Goal: Task Accomplishment & Management: Manage account settings

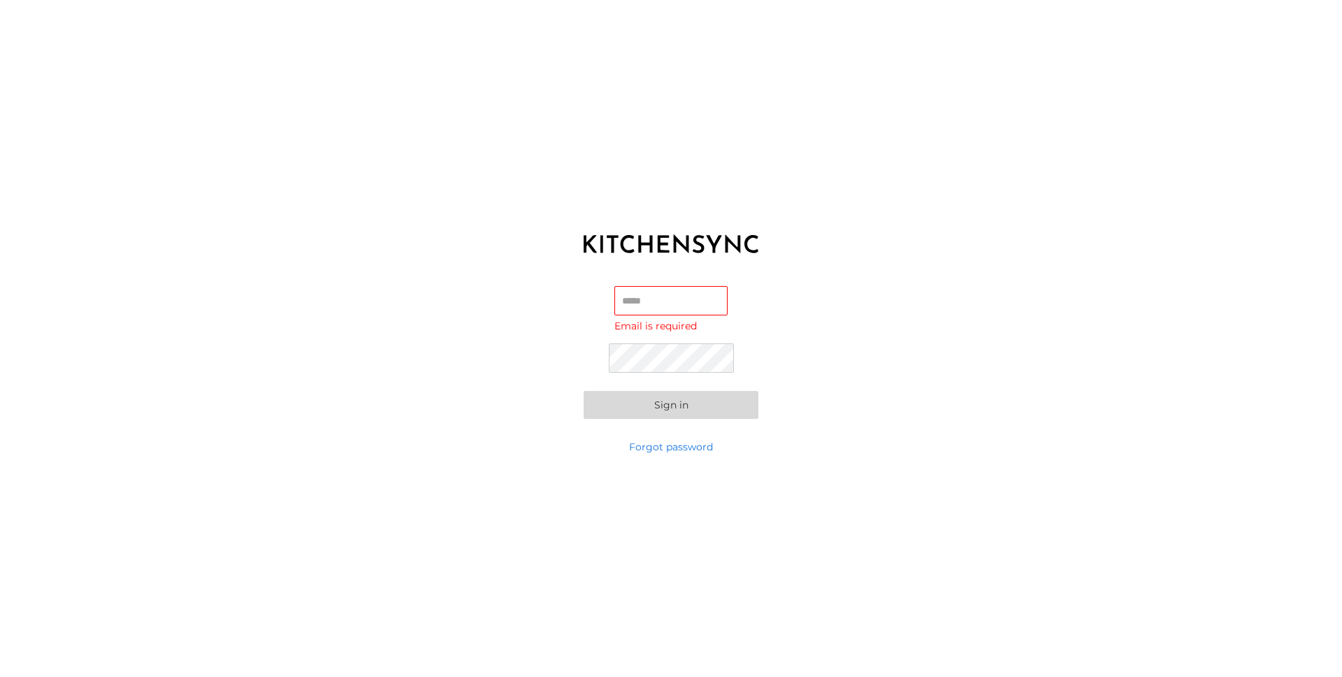
click at [642, 315] on body "KITCHEN SYNC LOGIN Email Email is required Password Sign in Forgot password" at bounding box center [671, 338] width 1342 height 677
click at [567, 349] on div "Email Email is required Password Sign in" at bounding box center [671, 352] width 1342 height 175
click at [684, 302] on input "Email Email is required" at bounding box center [670, 300] width 113 height 29
type input "**********"
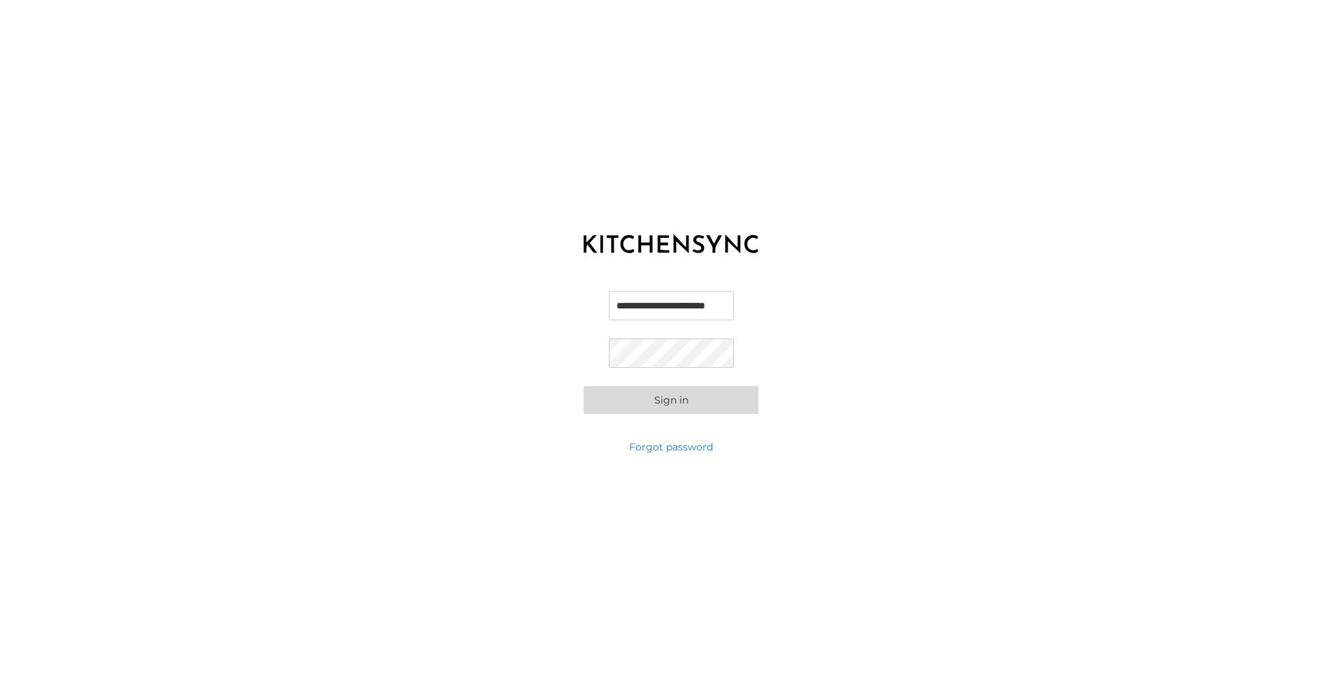
scroll to position [0, 0]
click at [674, 406] on button "Sign in" at bounding box center [671, 400] width 175 height 28
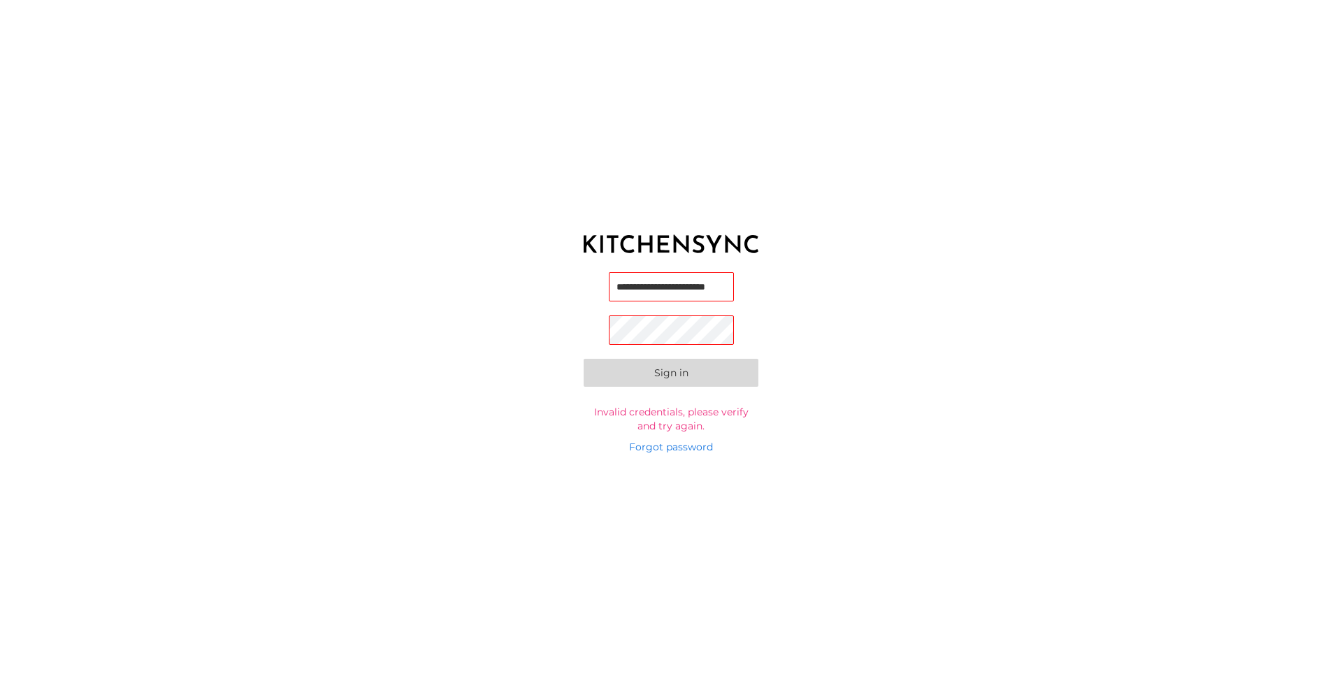
click at [0, 676] on com-1password-button at bounding box center [0, 677] width 0 height 0
click at [711, 288] on body "**********" at bounding box center [671, 338] width 1342 height 677
click at [0, 676] on com-1password-button at bounding box center [0, 677] width 0 height 0
click at [709, 377] on button "Sign in" at bounding box center [671, 373] width 175 height 28
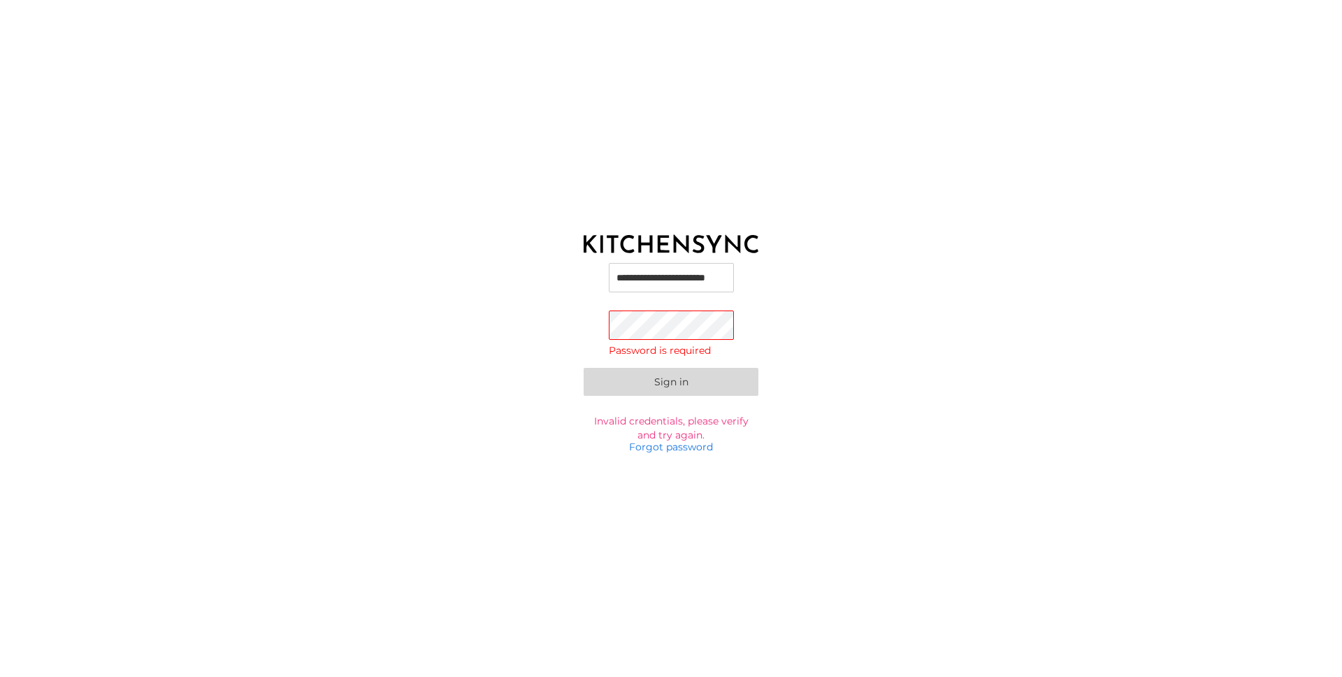
click at [709, 377] on button "Sign in" at bounding box center [671, 382] width 175 height 28
click at [675, 448] on link "Forgot password" at bounding box center [671, 447] width 84 height 14
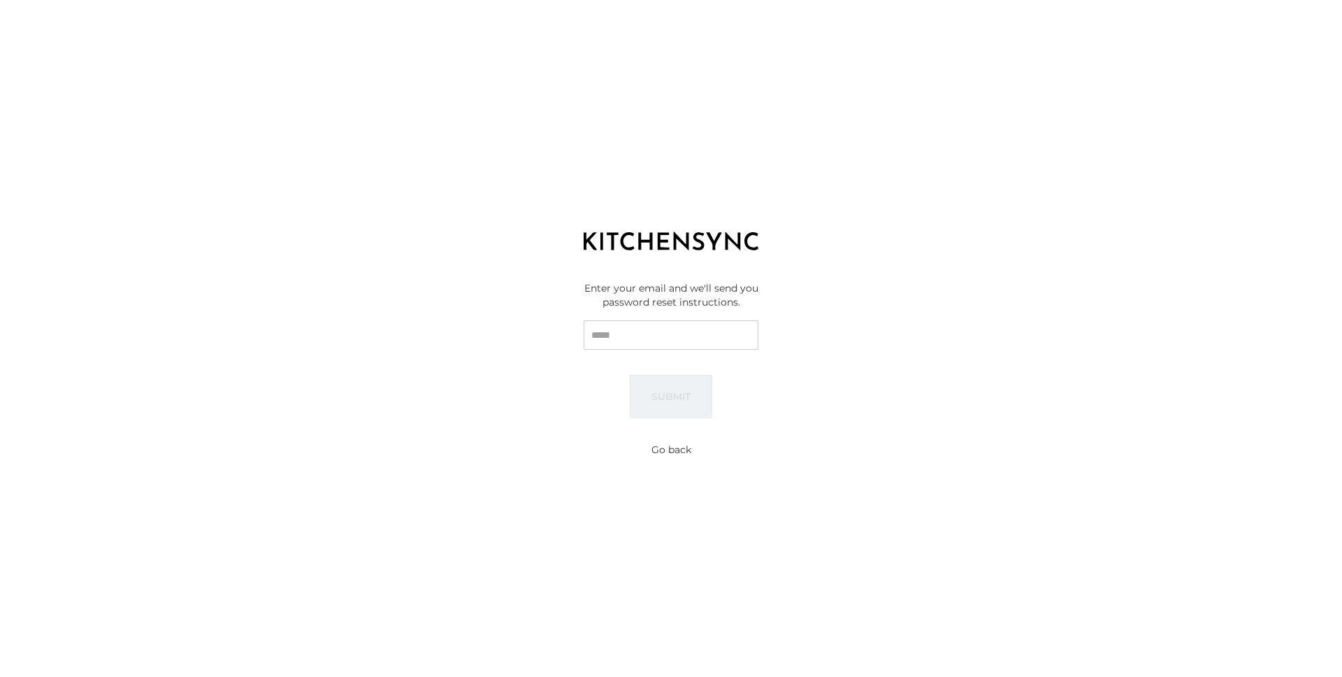
click at [685, 342] on input "Email" at bounding box center [671, 334] width 175 height 29
type input "**********"
click at [677, 396] on button "Submit" at bounding box center [671, 396] width 82 height 43
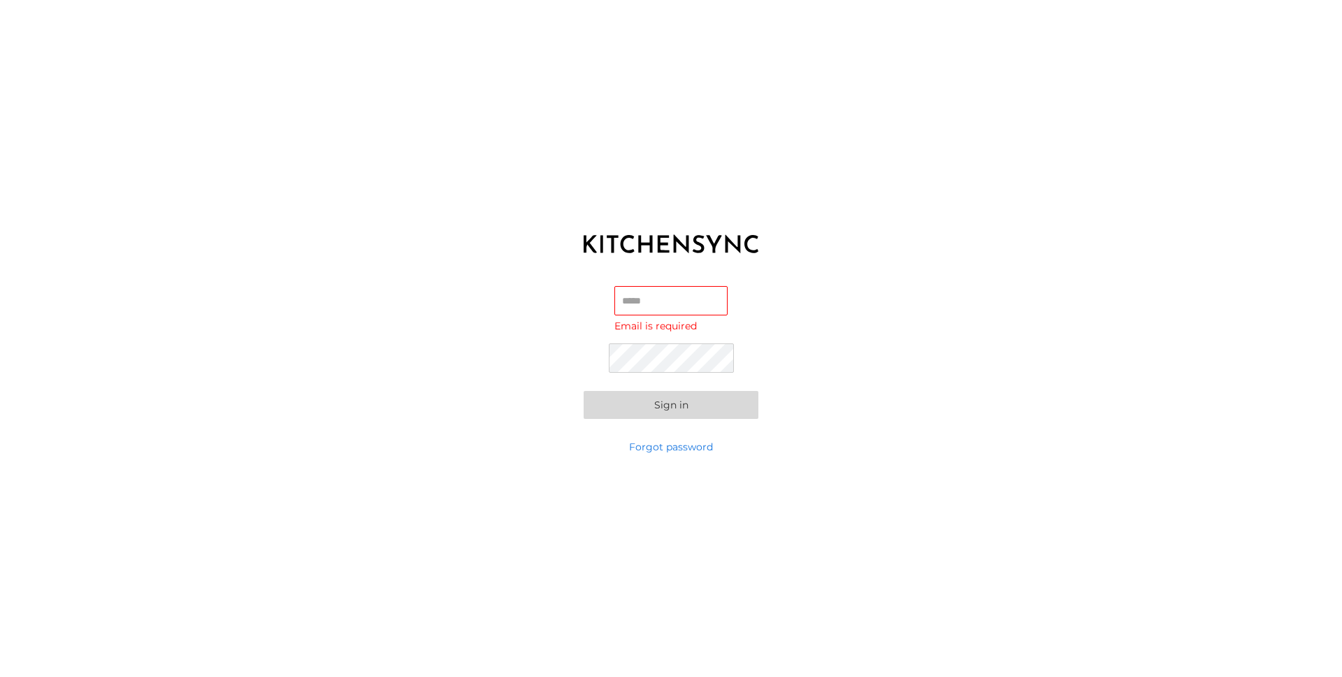
click at [1249, 44] on div "KITCHEN SYNC LOGIN Email Email is required Password Sign in Forgot password" at bounding box center [671, 338] width 1342 height 677
click at [647, 446] on link "Forgot password" at bounding box center [671, 447] width 84 height 14
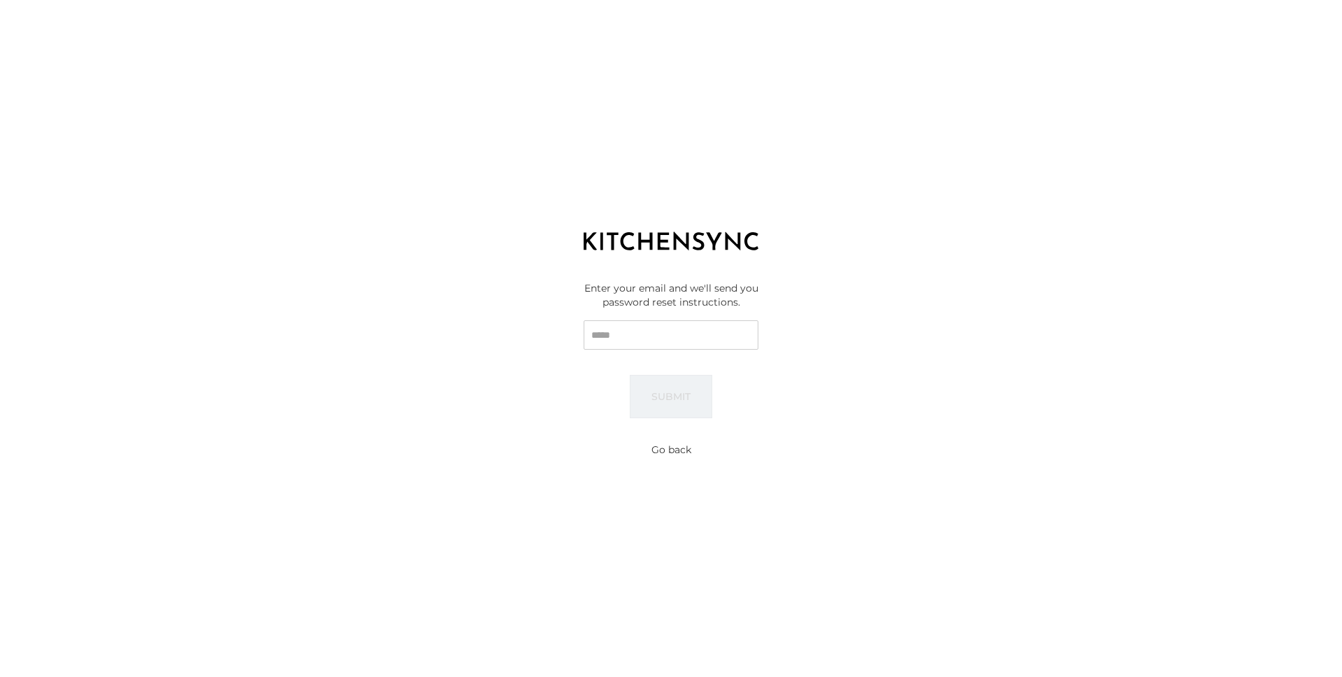
click at [671, 340] on input "Email" at bounding box center [671, 334] width 175 height 29
type input "**********"
click at [679, 398] on button "Submit" at bounding box center [671, 396] width 82 height 43
click at [681, 421] on label "Check your email for the password reset link." at bounding box center [671, 424] width 175 height 28
